Goal: Find specific page/section: Find specific page/section

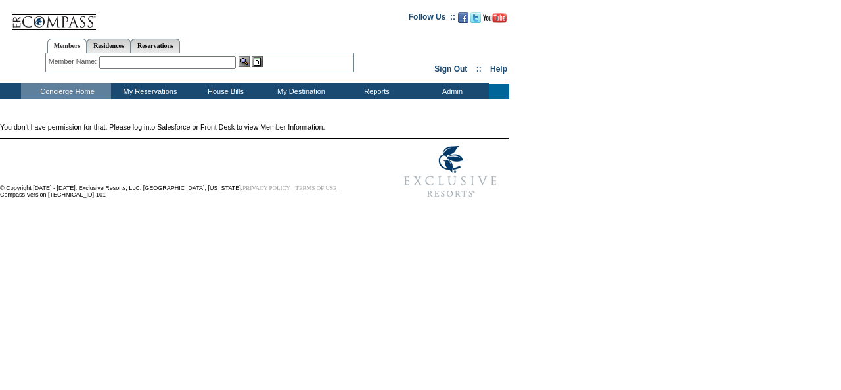
click at [81, 87] on td "Concierge Home" at bounding box center [66, 91] width 90 height 16
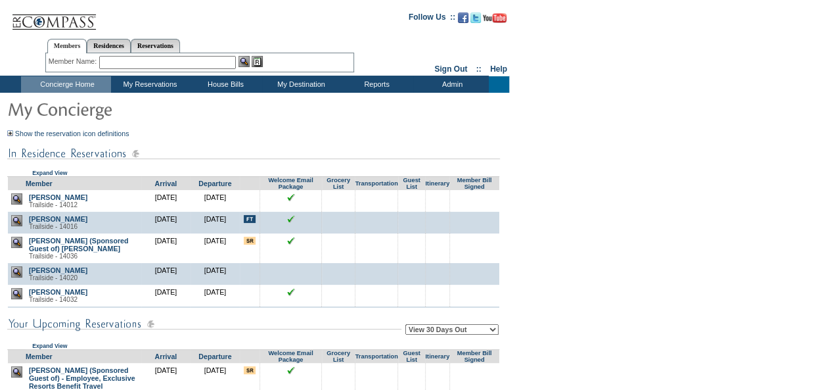
click at [21, 200] on img at bounding box center [16, 198] width 11 height 11
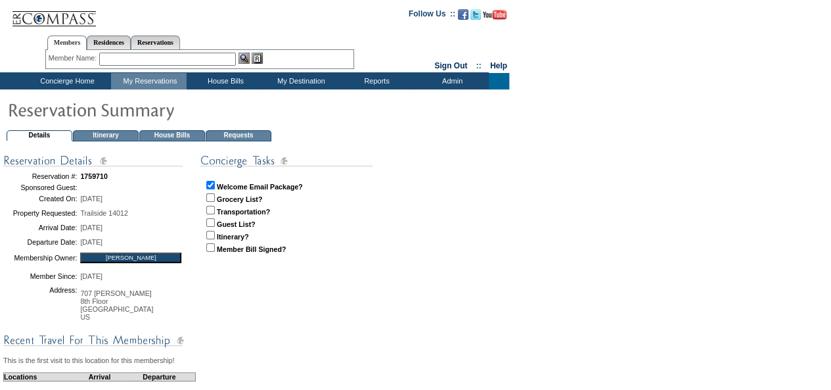
click at [162, 135] on td "House Bills" at bounding box center [172, 135] width 66 height 11
